Goal: Task Accomplishment & Management: Complete application form

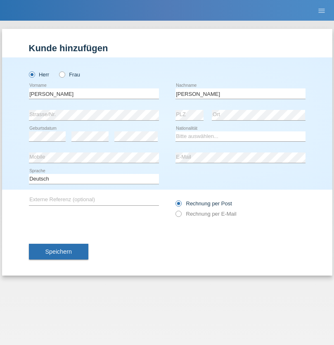
type input "Mohamed"
select select "SY"
select select "C"
select select "21"
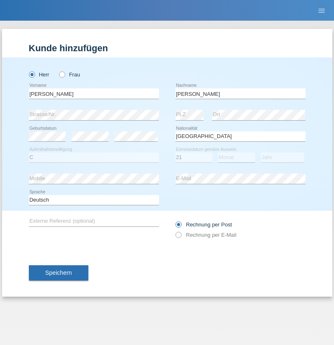
select select "12"
select select "2013"
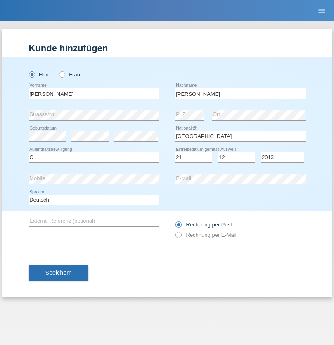
select select "en"
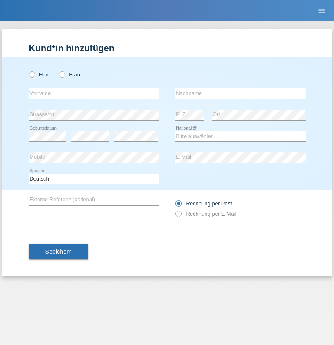
radio input "true"
click at [94, 93] on input "text" at bounding box center [94, 93] width 130 height 10
type input "David"
click at [240, 93] on input "text" at bounding box center [240, 93] width 130 height 10
type input "Senn"
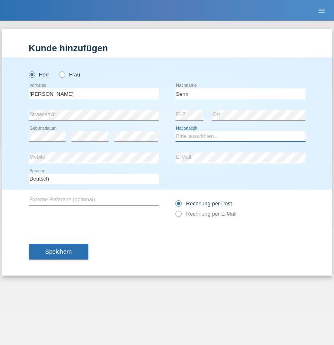
select select "CH"
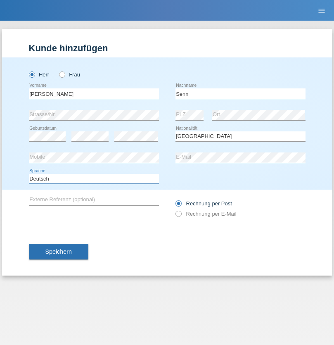
select select "en"
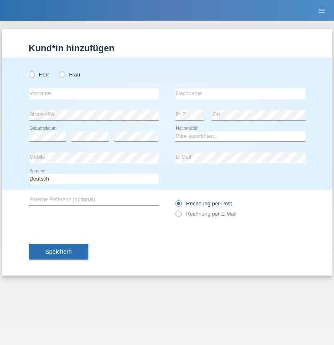
radio input "true"
click at [94, 93] on input "text" at bounding box center [94, 93] width 130 height 10
type input "rita"
click at [240, 93] on input "text" at bounding box center [240, 93] width 130 height 10
type input "fitzi"
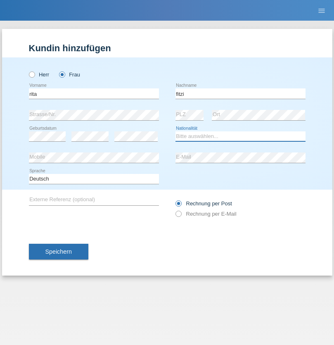
select select "CH"
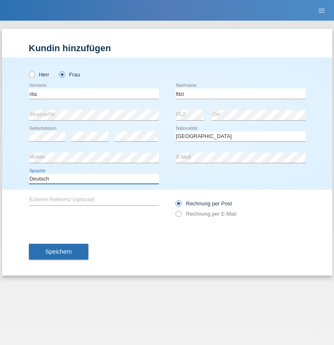
select select "en"
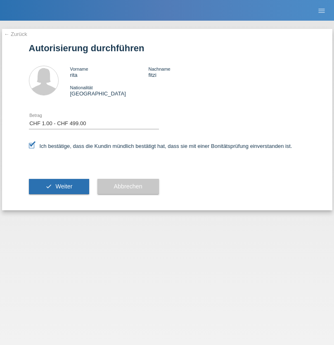
select select "1"
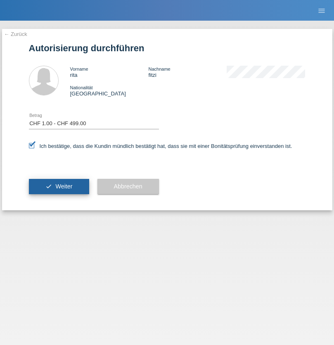
click at [59, 186] on span "Weiter" at bounding box center [63, 186] width 17 height 7
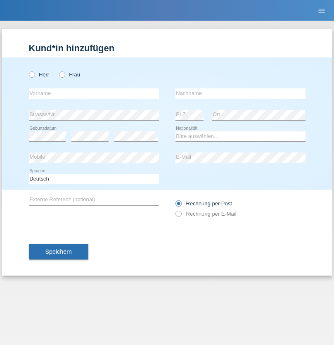
radio input "true"
click at [94, 93] on input "text" at bounding box center [94, 93] width 130 height 10
type input "[PERSON_NAME]"
click at [240, 93] on input "text" at bounding box center [240, 93] width 130 height 10
type input "Franko"
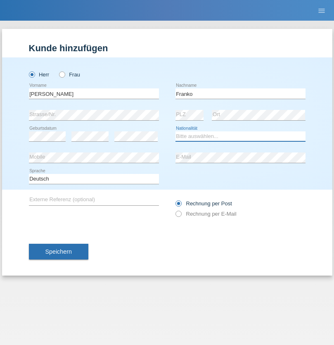
select select "SK"
select select "C"
select select "31"
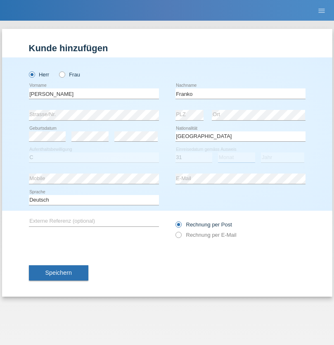
select select "03"
select select "2021"
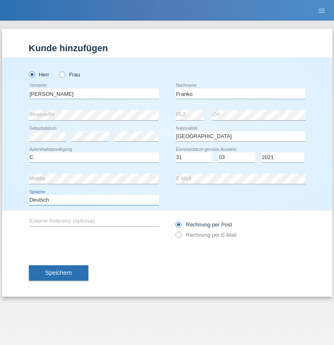
select select "en"
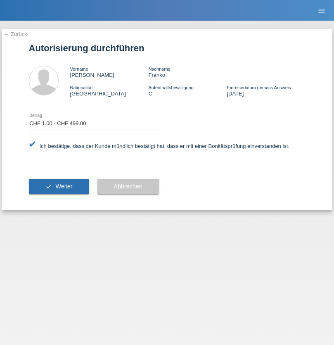
select select "1"
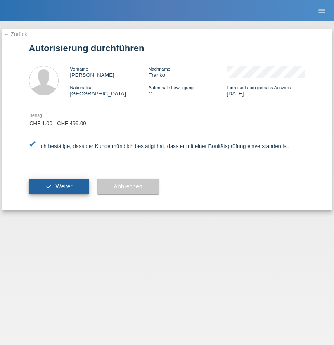
click at [59, 186] on span "Weiter" at bounding box center [63, 186] width 17 height 7
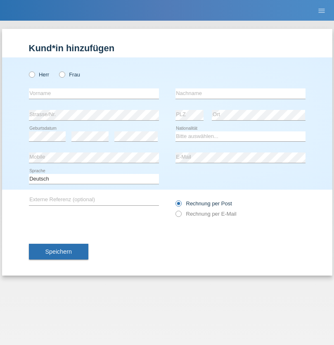
radio input "true"
click at [94, 93] on input "text" at bounding box center [94, 93] width 130 height 10
type input "Cristian"
click at [240, 93] on input "text" at bounding box center [240, 93] width 130 height 10
type input "Teeriu"
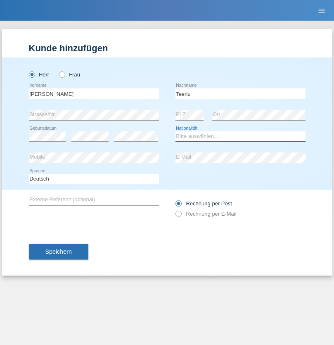
select select "RO"
select select "C"
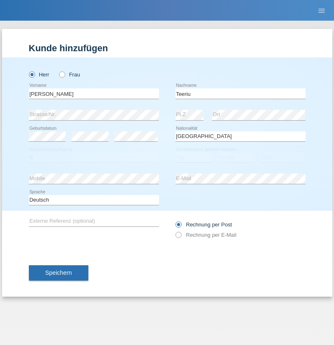
select select "07"
select select "09"
select select "2021"
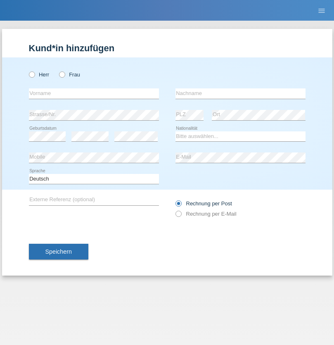
radio input "true"
click at [94, 93] on input "text" at bounding box center [94, 93] width 130 height 10
type input "firat"
click at [240, 93] on input "text" at bounding box center [240, 93] width 130 height 10
type input "kara"
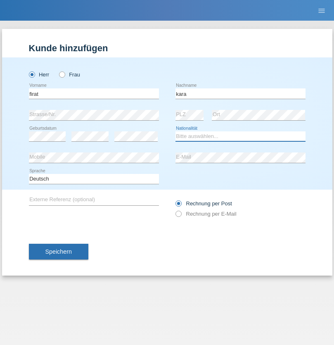
select select "CH"
radio input "true"
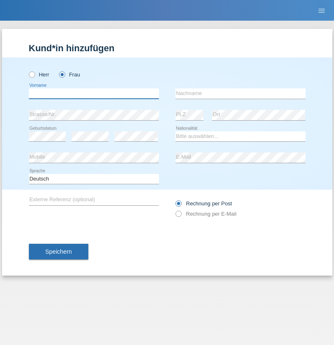
click at [94, 93] on input "text" at bounding box center [94, 93] width 130 height 10
type input "[PERSON_NAME]"
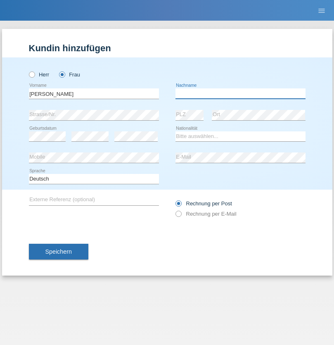
click at [240, 93] on input "text" at bounding box center [240, 93] width 130 height 10
type input "Dössegger"
select select "CH"
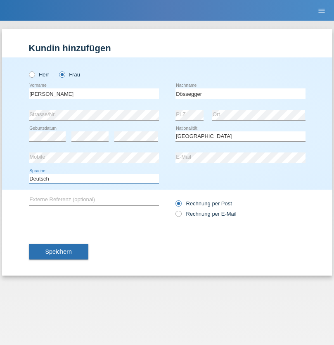
select select "en"
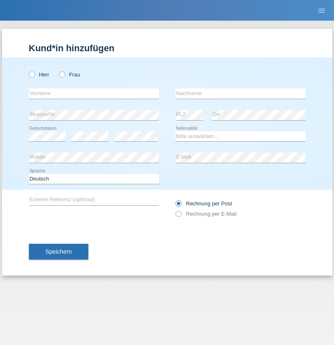
radio input "true"
click at [94, 93] on input "text" at bounding box center [94, 93] width 130 height 10
type input "Senije"
click at [240, 93] on input "text" at bounding box center [240, 93] width 130 height 10
type input "Rama"
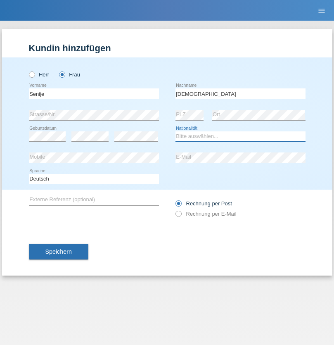
select select "CH"
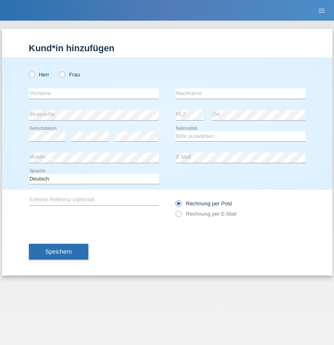
radio input "true"
click at [94, 93] on input "text" at bounding box center [94, 93] width 130 height 10
type input "Andy"
click at [240, 93] on input "text" at bounding box center [240, 93] width 130 height 10
type input "Priestley"
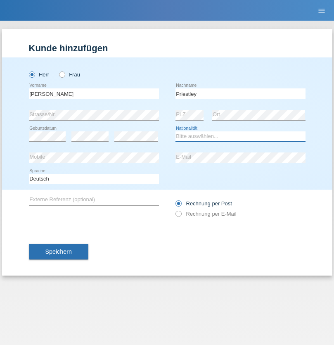
select select "CH"
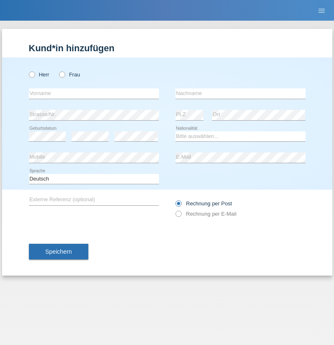
radio input "true"
click at [94, 93] on input "text" at bounding box center [94, 93] width 130 height 10
type input "[PERSON_NAME]"
click at [240, 93] on input "text" at bounding box center [240, 93] width 130 height 10
type input "Fortugno"
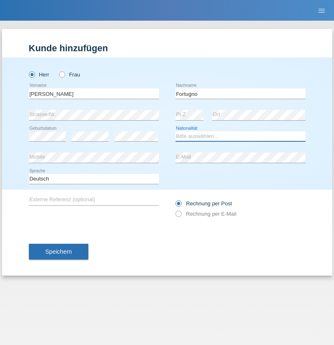
select select "IT"
select select "C"
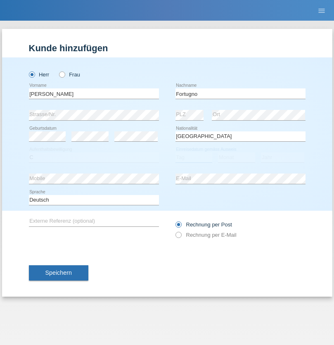
select select "09"
select select "08"
select select "2006"
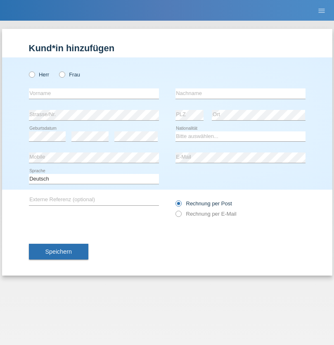
radio input "true"
click at [94, 93] on input "text" at bounding box center [94, 93] width 130 height 10
type input "[PERSON_NAME]"
click at [240, 93] on input "text" at bounding box center [240, 93] width 130 height 10
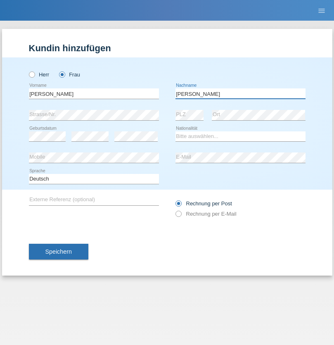
type input "[PERSON_NAME]"
select select "UA"
select select "C"
select select "23"
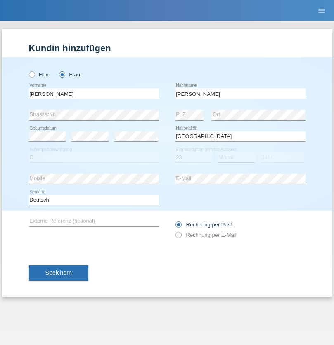
select select "10"
select select "2021"
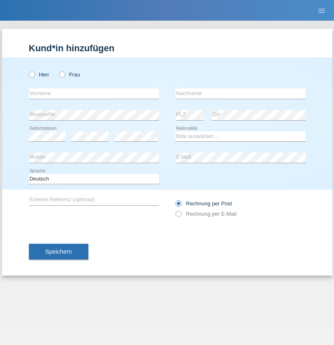
radio input "true"
click at [94, 93] on input "text" at bounding box center [94, 93] width 130 height 10
type input "Nuria"
click at [240, 93] on input "text" at bounding box center [240, 93] width 130 height 10
type input "D'Antino"
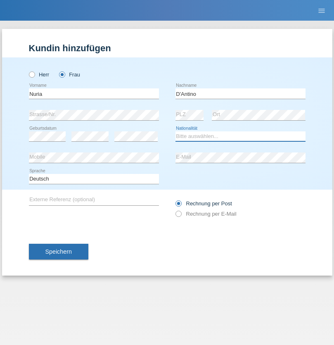
select select "CH"
